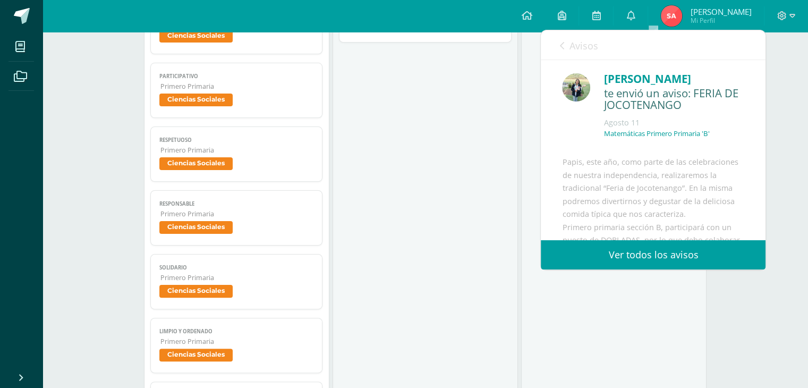
click at [560, 43] on icon at bounding box center [561, 45] width 4 height 8
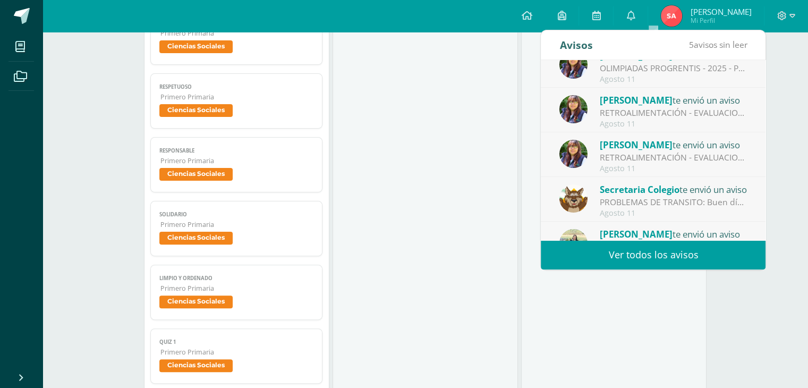
scroll to position [70, 0]
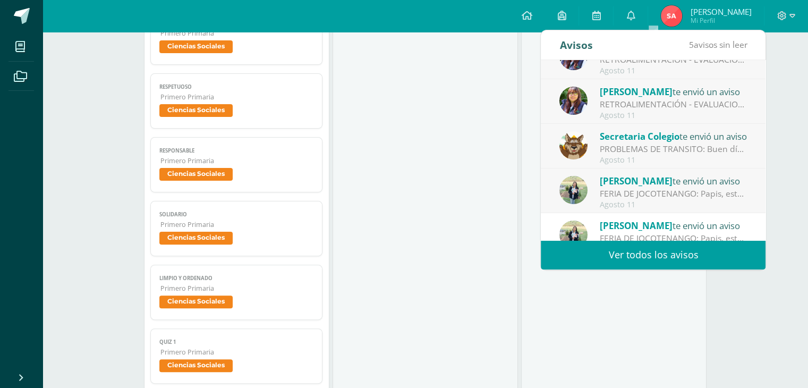
click at [683, 194] on div "FERIA DE JOCOTENANGO: Papis, este año, como parte de las celebraciones de nuest…" at bounding box center [673, 193] width 148 height 12
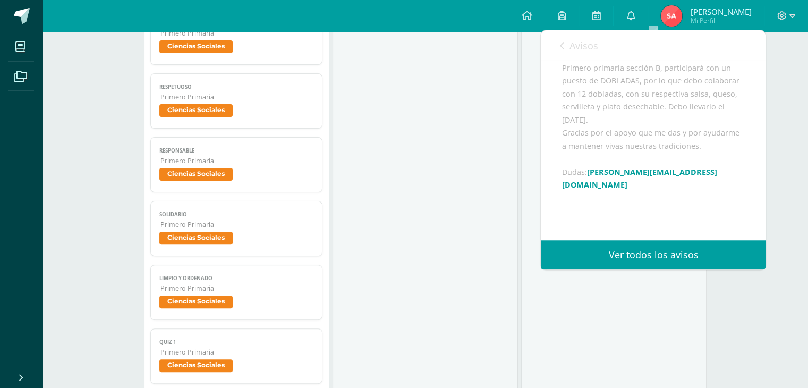
scroll to position [212, 0]
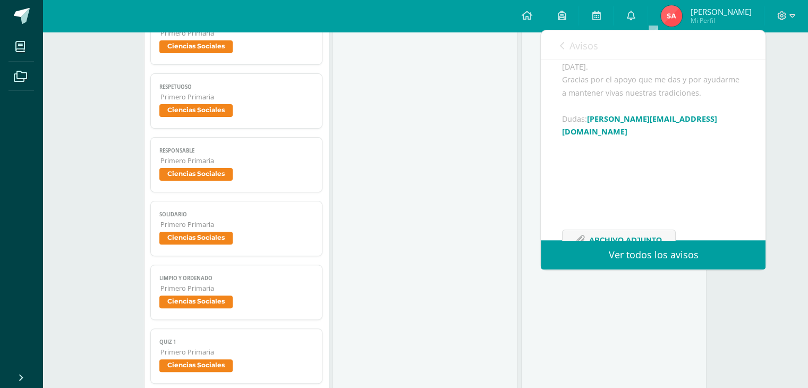
click at [565, 43] on link "Avisos" at bounding box center [578, 45] width 38 height 30
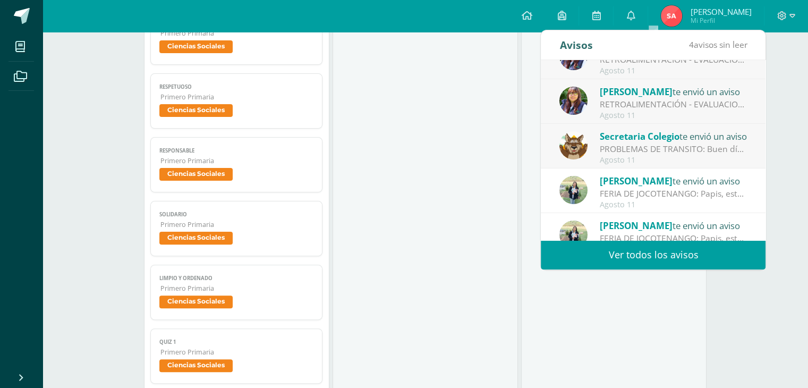
click at [654, 141] on span "Secretaria Colegio" at bounding box center [639, 136] width 80 height 12
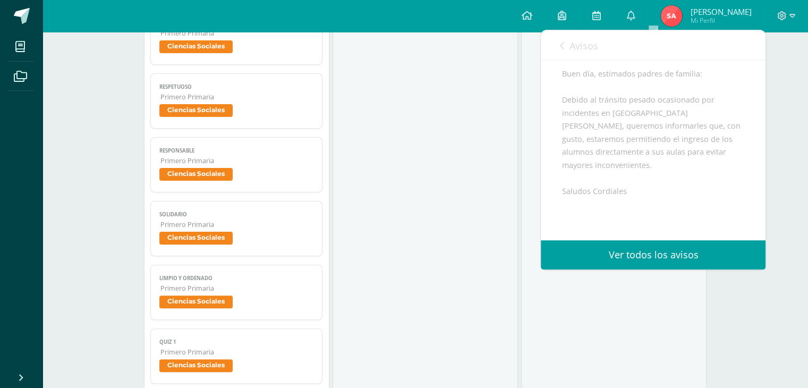
scroll to position [107, 0]
click at [565, 39] on link "Avisos" at bounding box center [578, 45] width 38 height 30
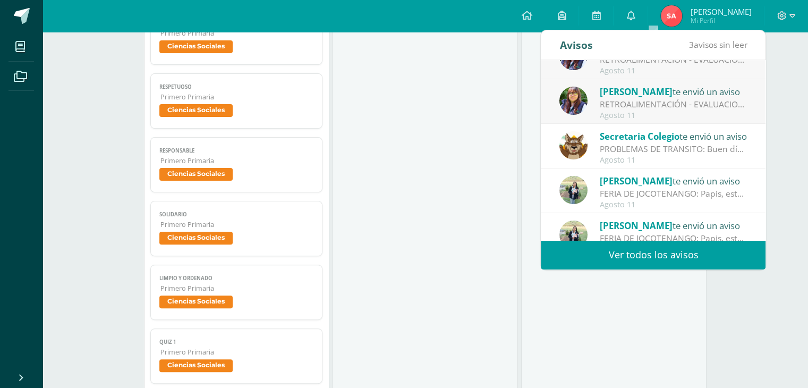
click at [680, 88] on div "[PERSON_NAME] te envió un aviso" at bounding box center [673, 91] width 148 height 14
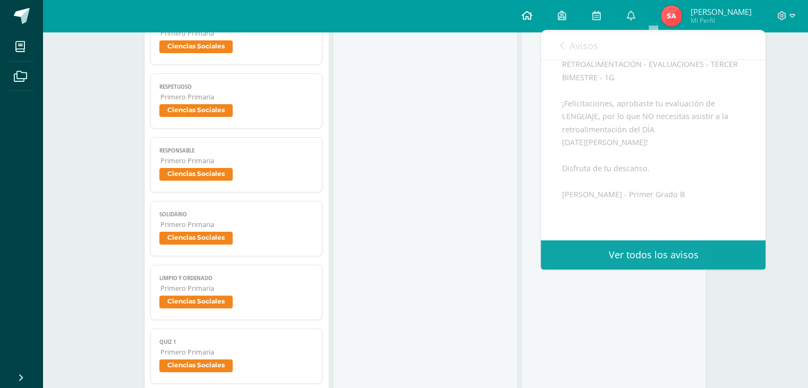
click at [544, 22] on link at bounding box center [526, 16] width 36 height 32
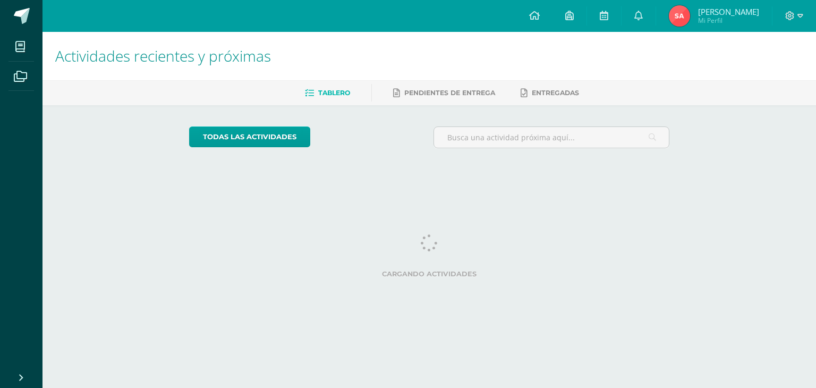
click at [642, 18] on icon at bounding box center [638, 16] width 8 height 10
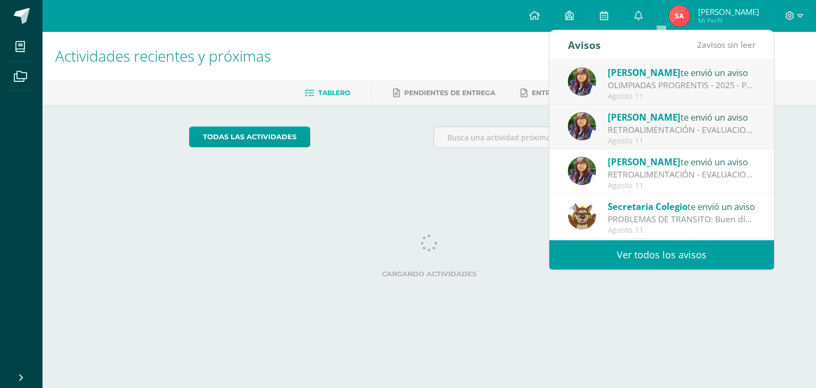
click at [677, 128] on div "RETROALIMENTACIÓN - EVALUACIONES - TERCER BIMESTRE - 1G: RETROALIMENTACIÓN - EV…" at bounding box center [681, 130] width 148 height 12
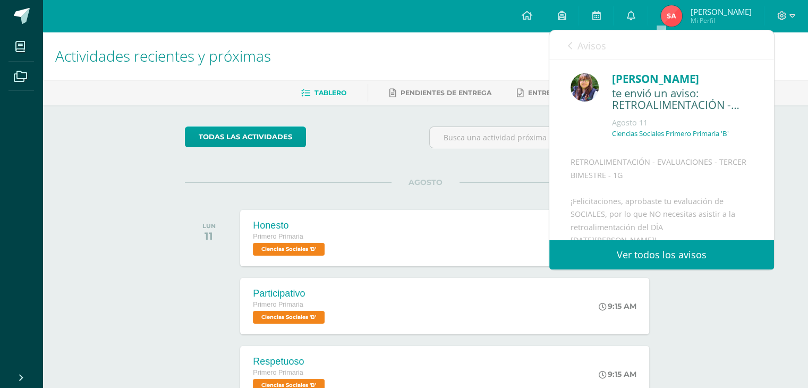
click at [569, 48] on icon at bounding box center [570, 45] width 4 height 8
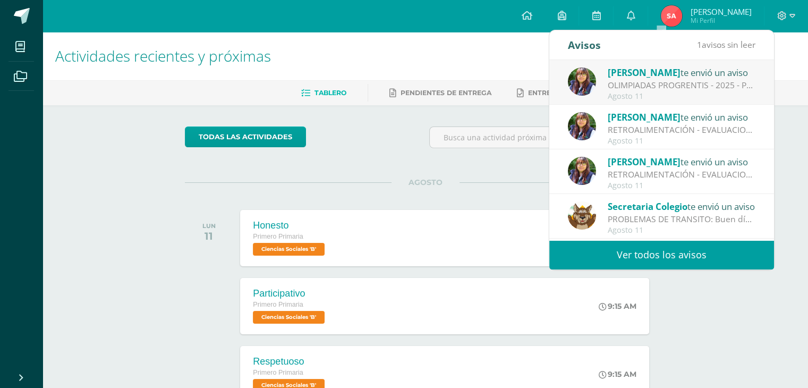
click at [667, 76] on div "[PERSON_NAME] te envió un aviso" at bounding box center [681, 72] width 148 height 14
